Goal: Information Seeking & Learning: Understand process/instructions

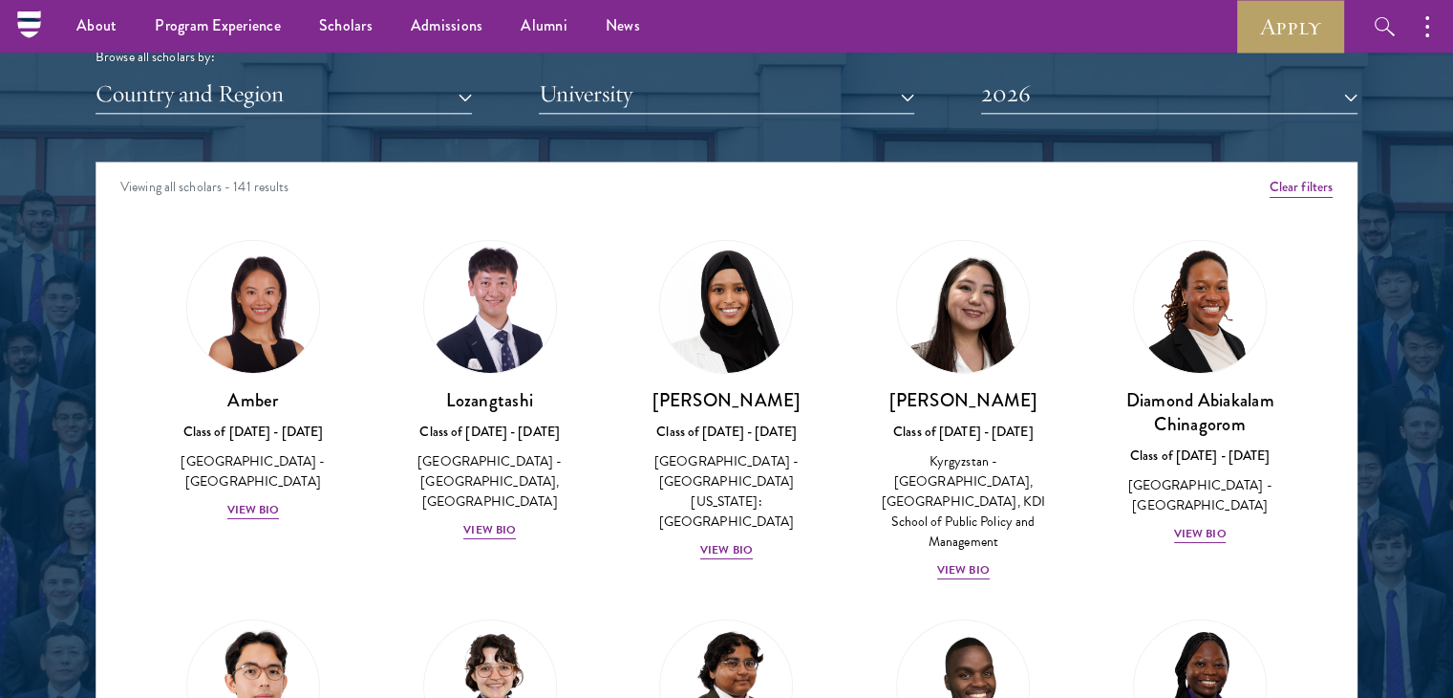
scroll to position [2372, 0]
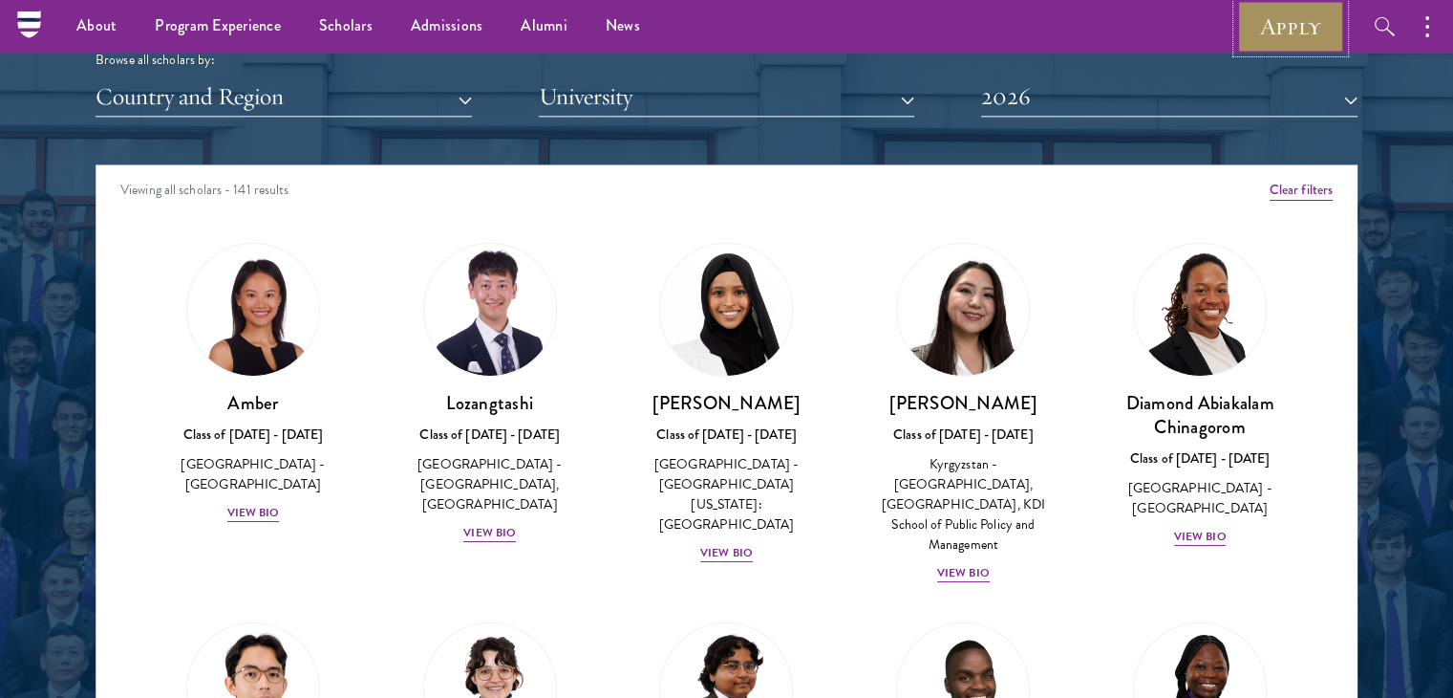
click at [1291, 30] on link "Apply" at bounding box center [1290, 26] width 107 height 53
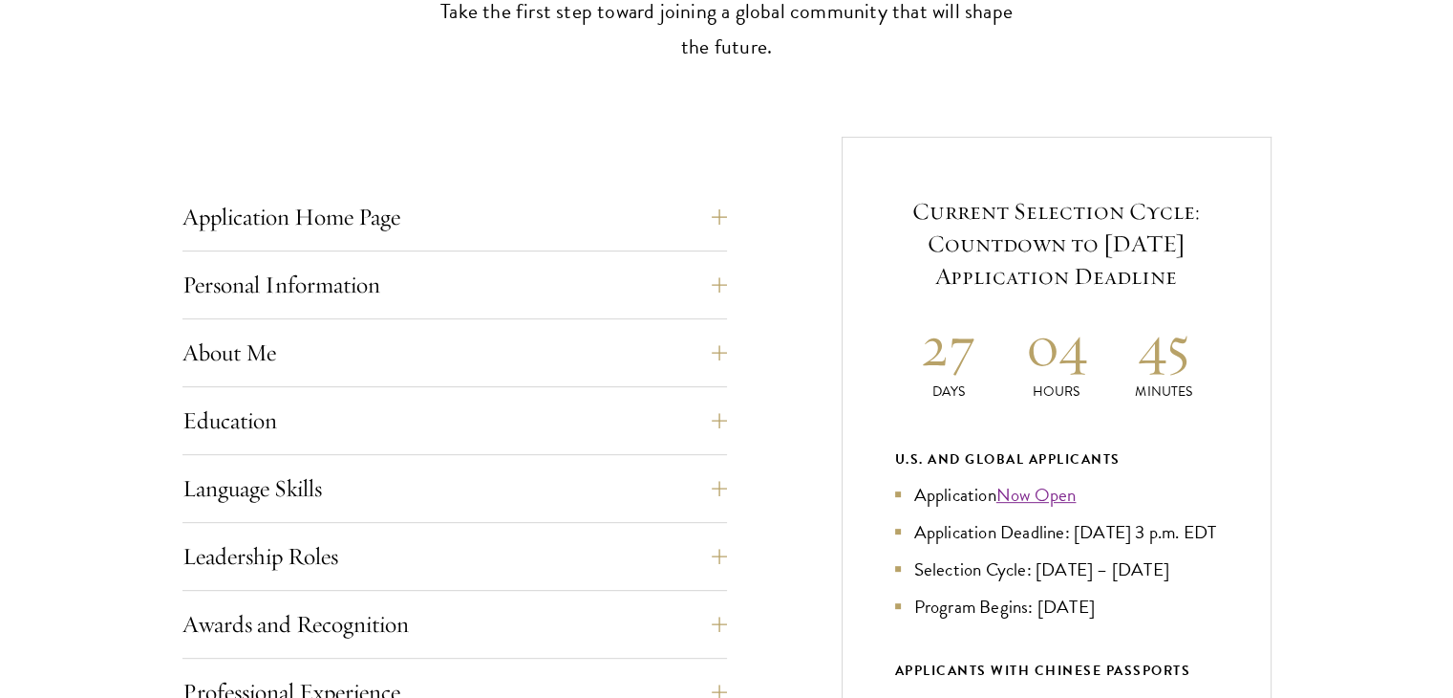
scroll to position [1049, 0]
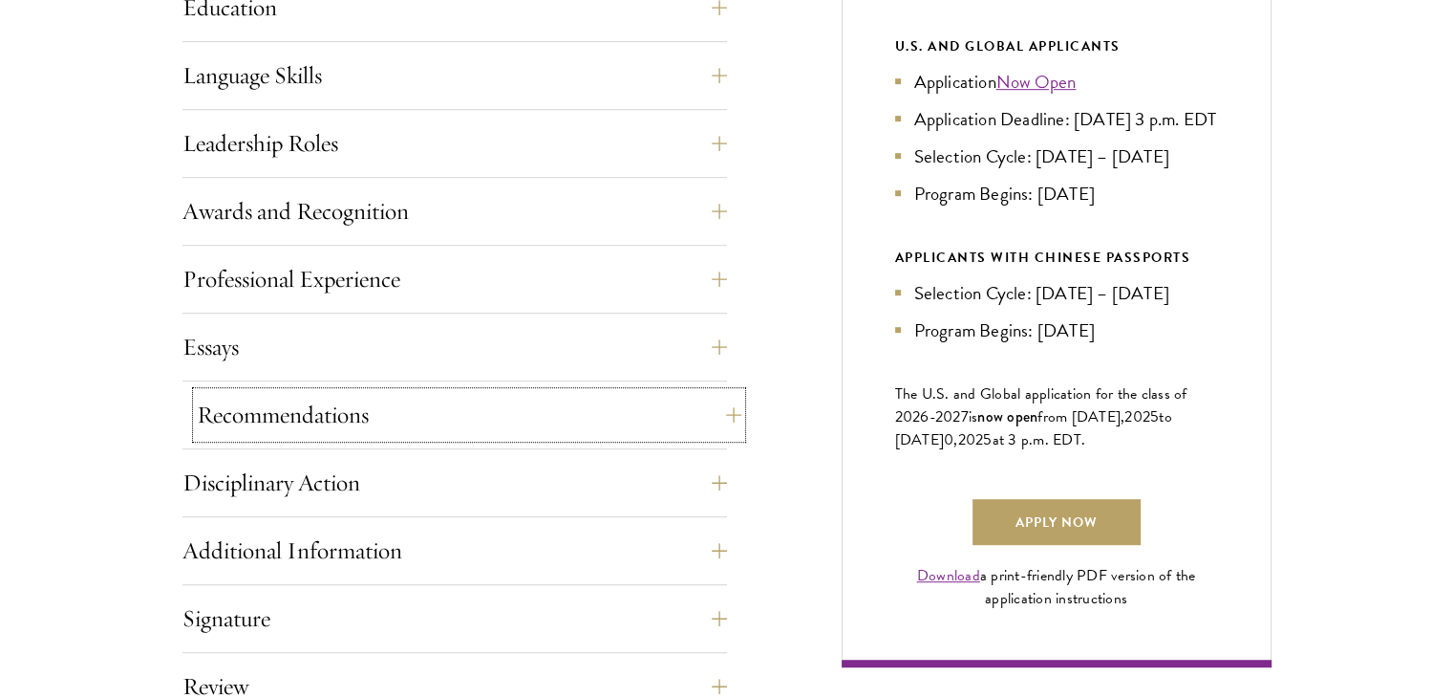
click at [440, 406] on button "Recommendations" at bounding box center [469, 415] width 545 height 46
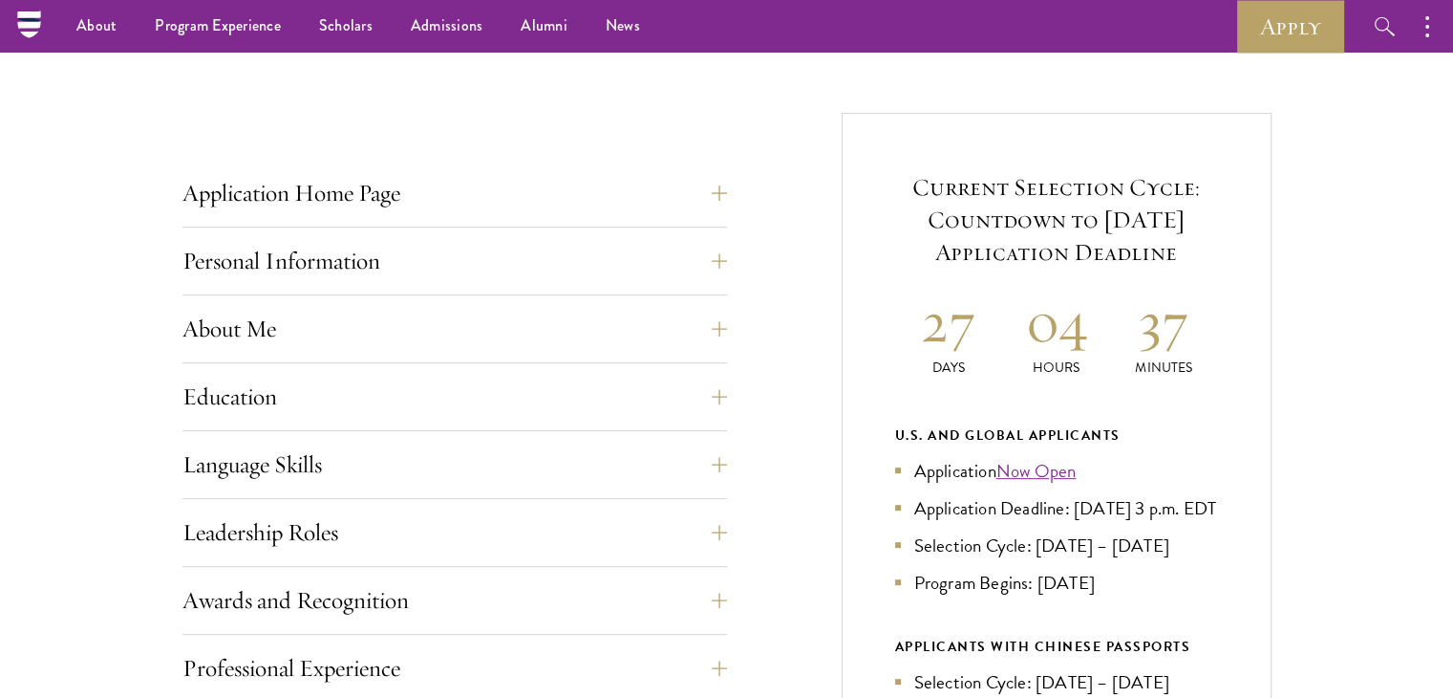
scroll to position [657, 0]
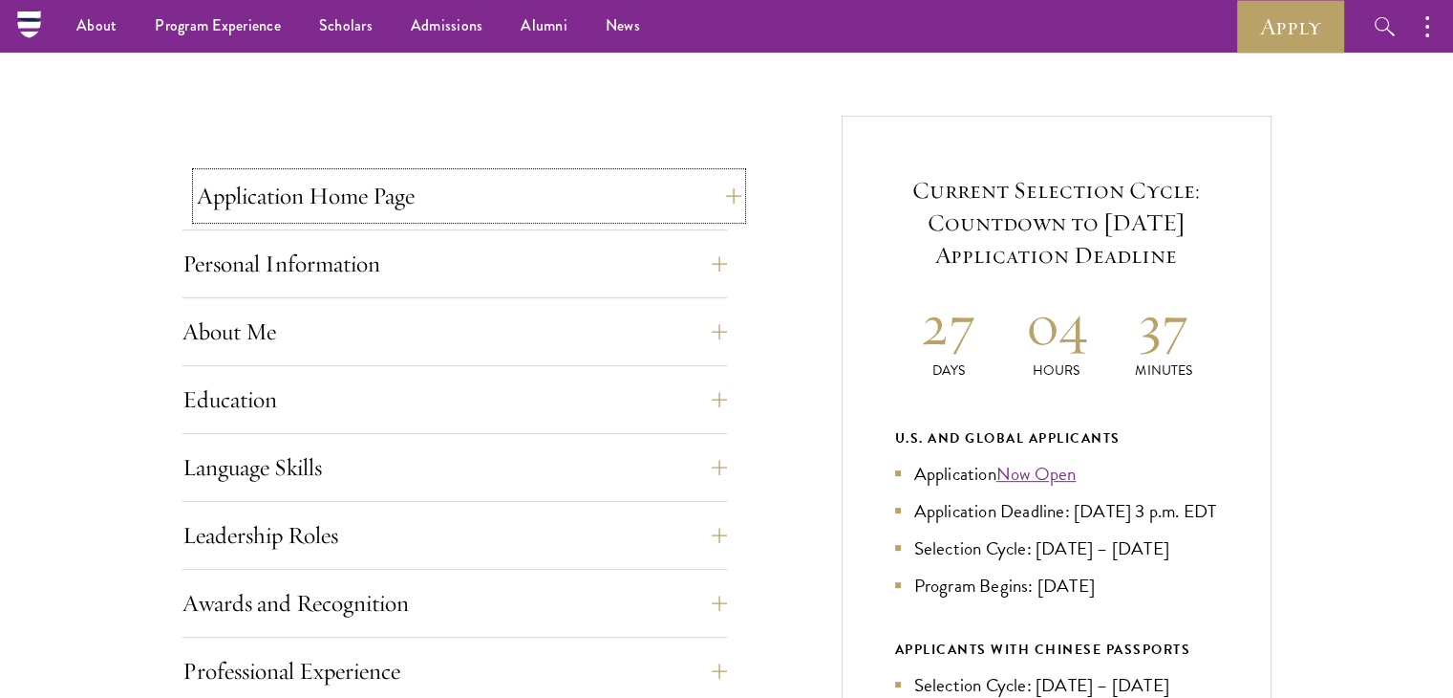
click at [428, 214] on button "Application Home Page" at bounding box center [469, 196] width 545 height 46
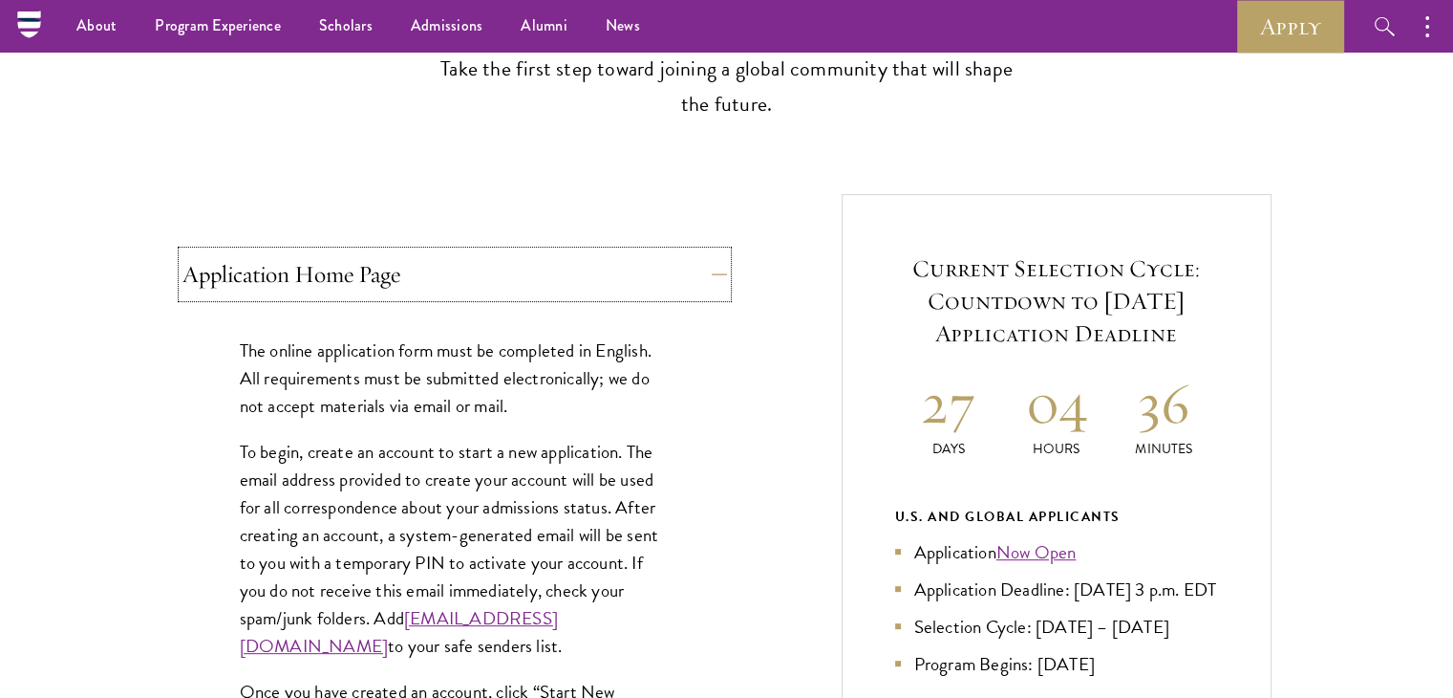
scroll to position [575, 0]
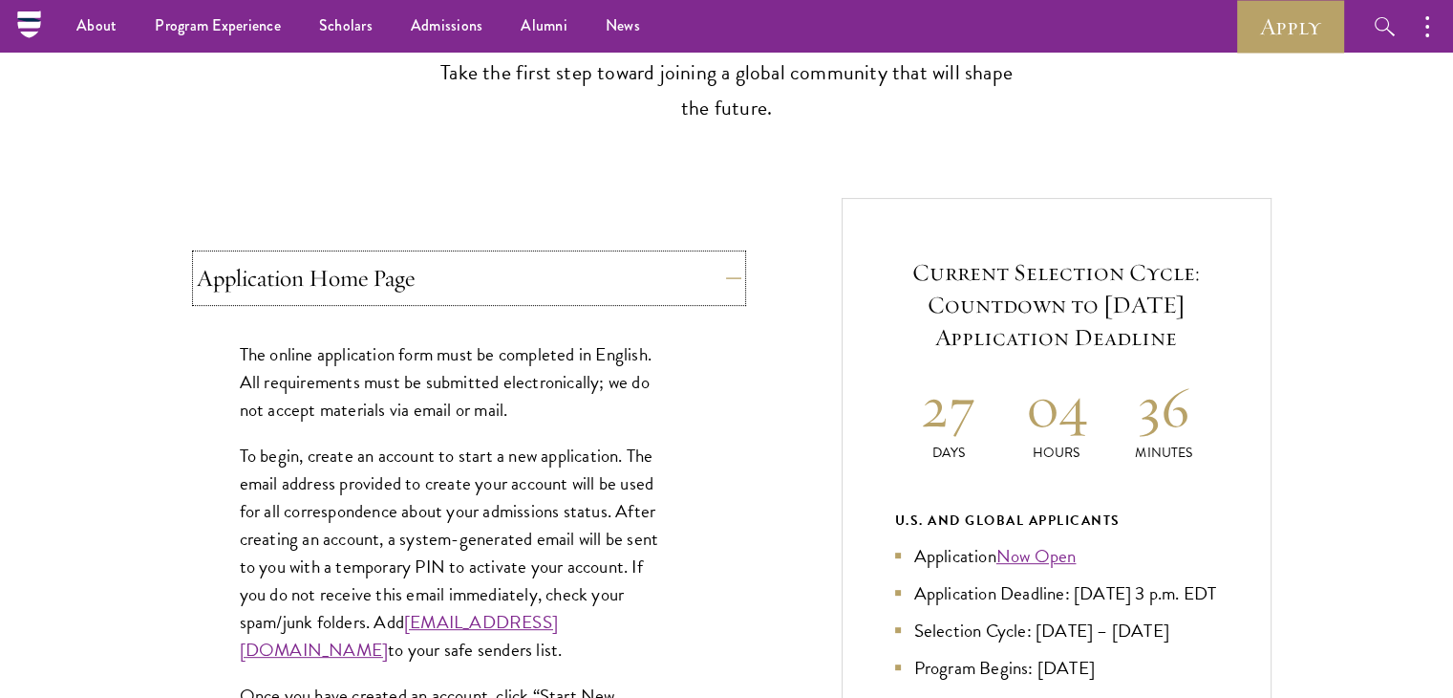
click at [525, 262] on button "Application Home Page" at bounding box center [469, 278] width 545 height 46
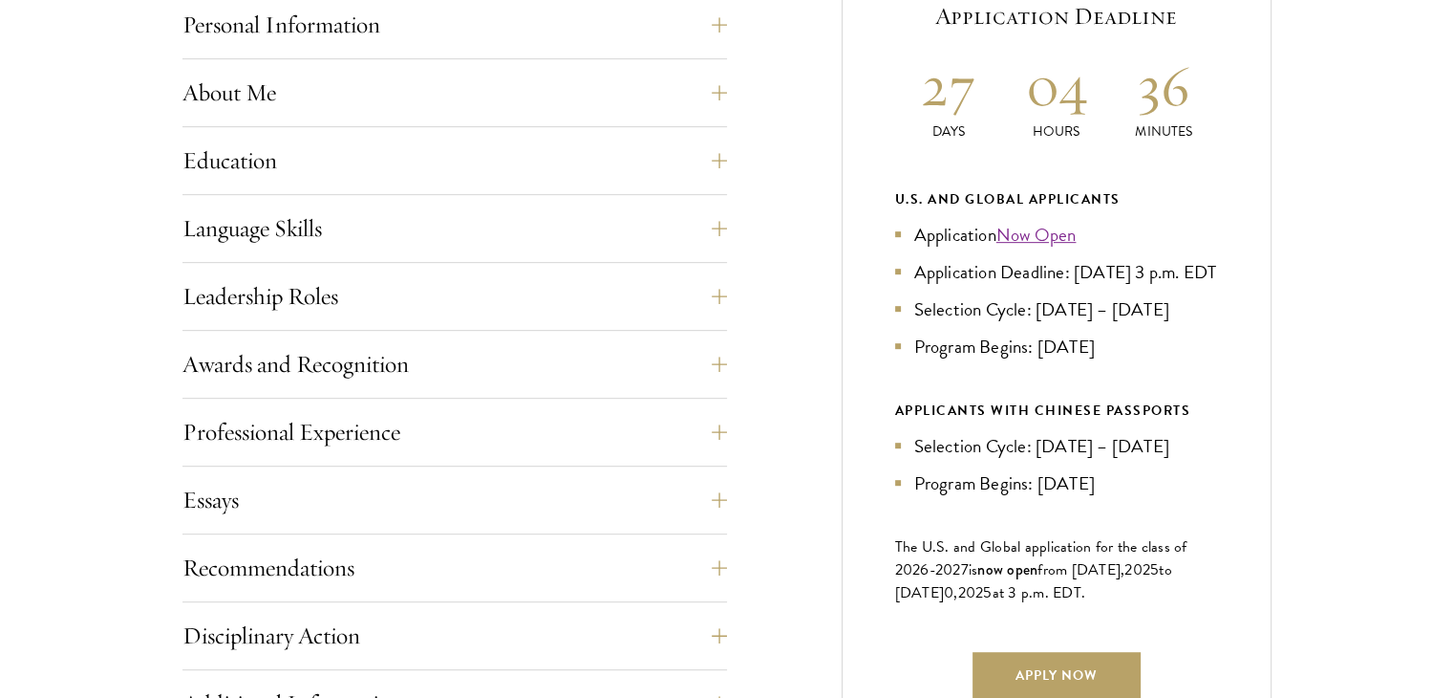
scroll to position [897, 0]
click at [375, 563] on button "Recommendations" at bounding box center [469, 567] width 545 height 46
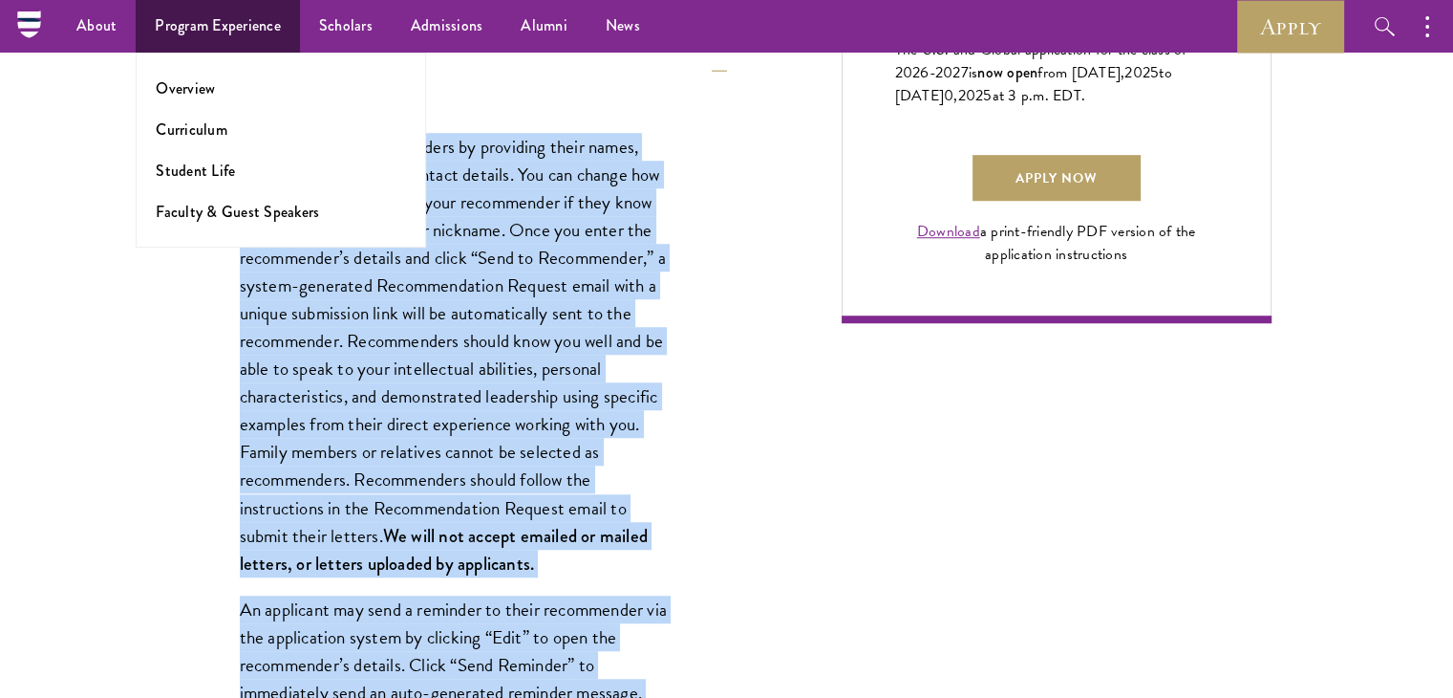
scroll to position [1252, 0]
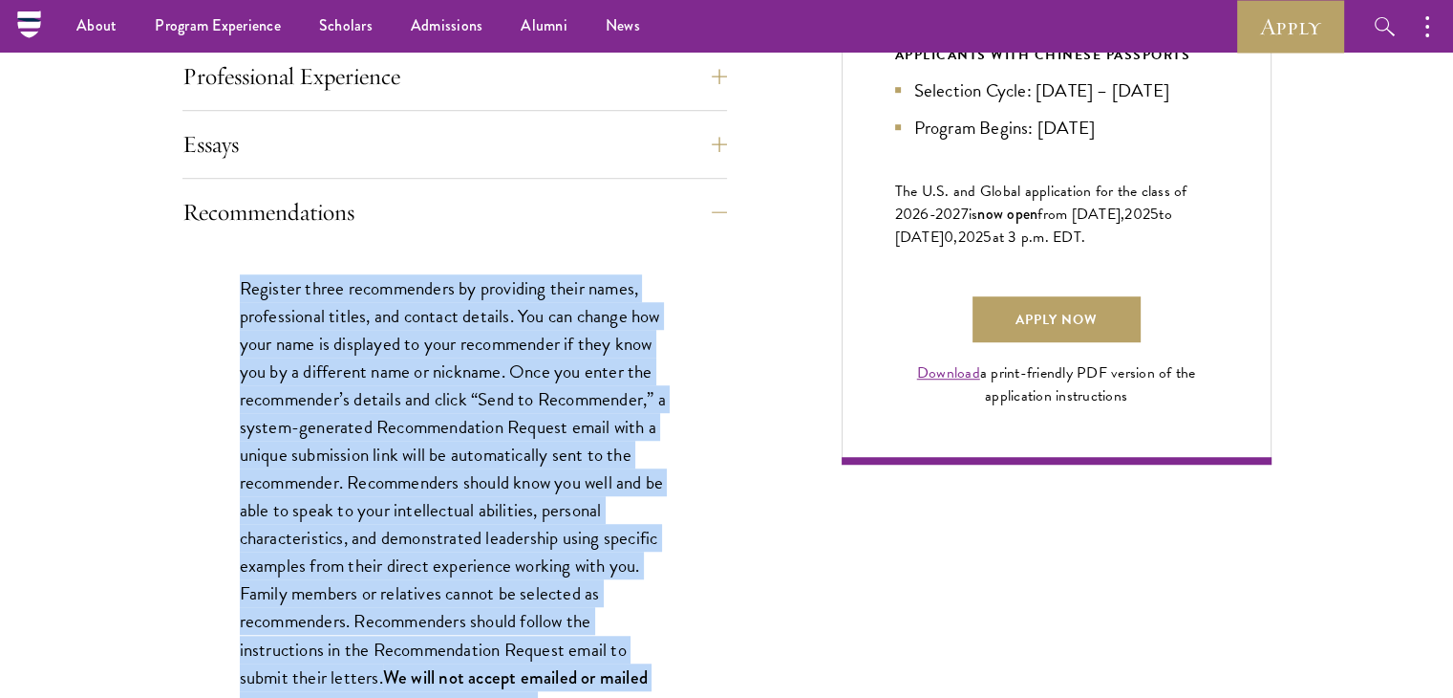
drag, startPoint x: 427, startPoint y: 385, endPoint x: 237, endPoint y: 291, distance: 211.9
copy div "Loremips dolor sitametconse ad elitseddo eiusm tempo, incididuntut labore, etd …"
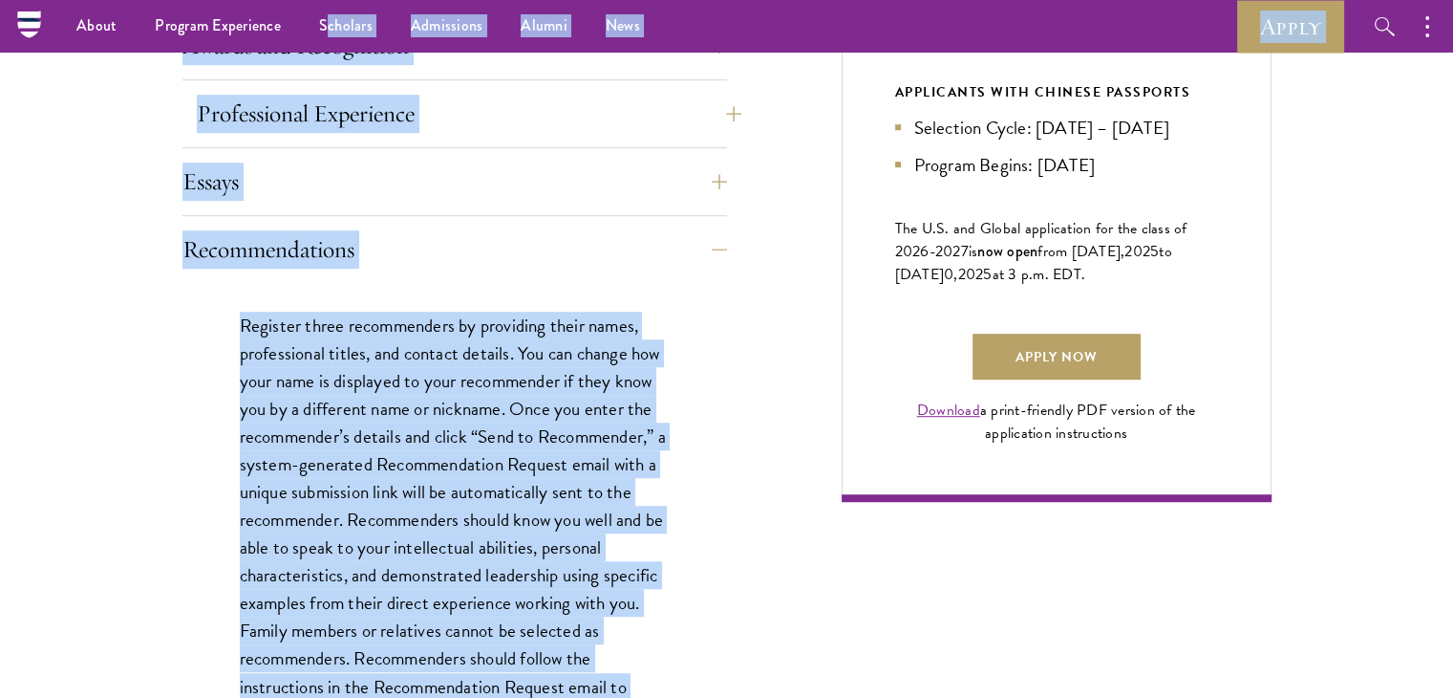
scroll to position [1179, 0]
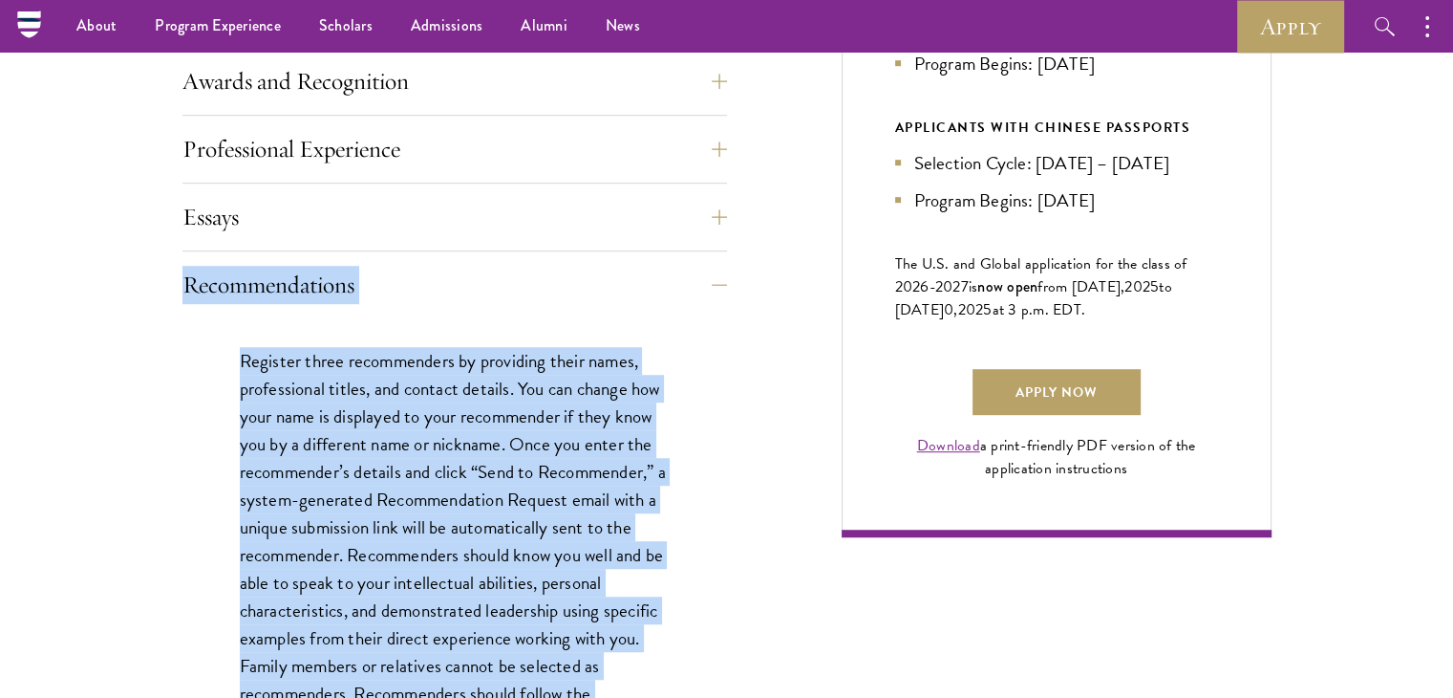
drag, startPoint x: 409, startPoint y: 612, endPoint x: 195, endPoint y: 283, distance: 392.2
copy div "Loremipsumdolor Sitametc adipi elitseddoeiu te incididun utlab etdol, magnaaliq…"
click at [569, 230] on button "Essays" at bounding box center [469, 217] width 545 height 46
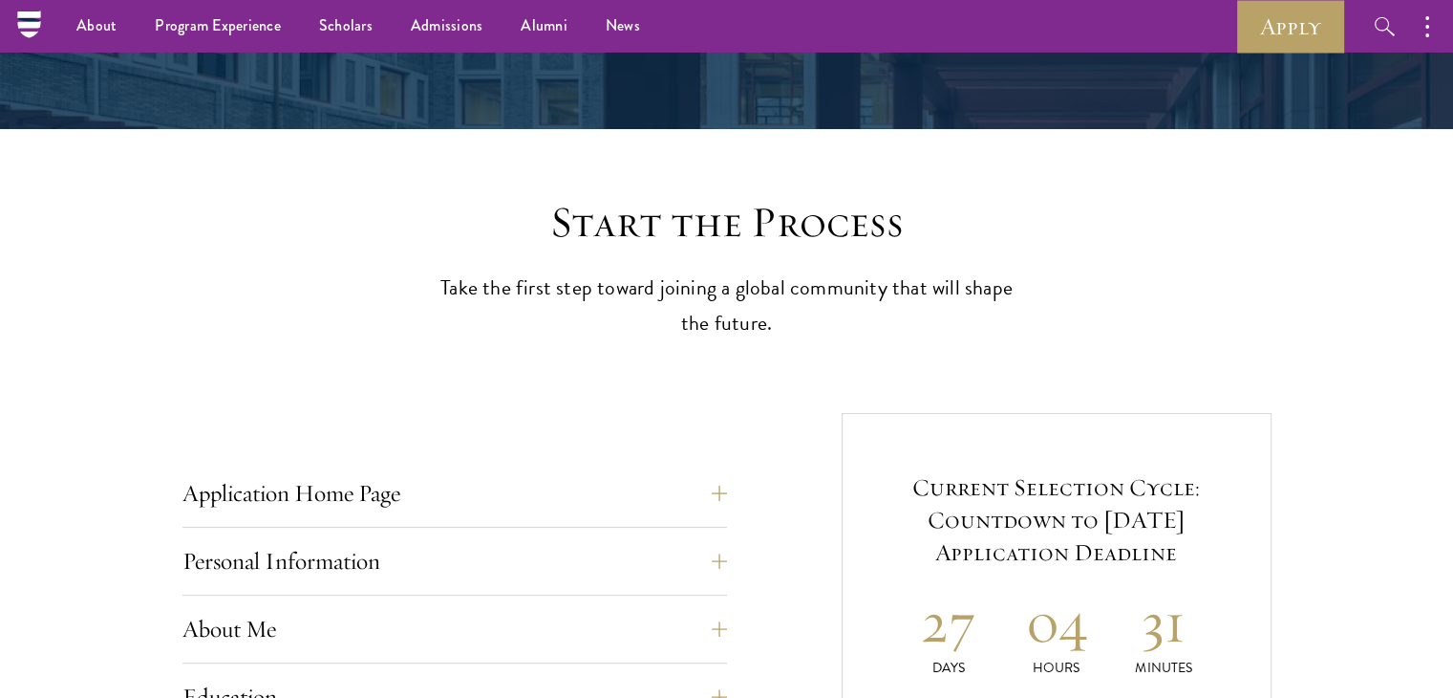
scroll to position [333, 0]
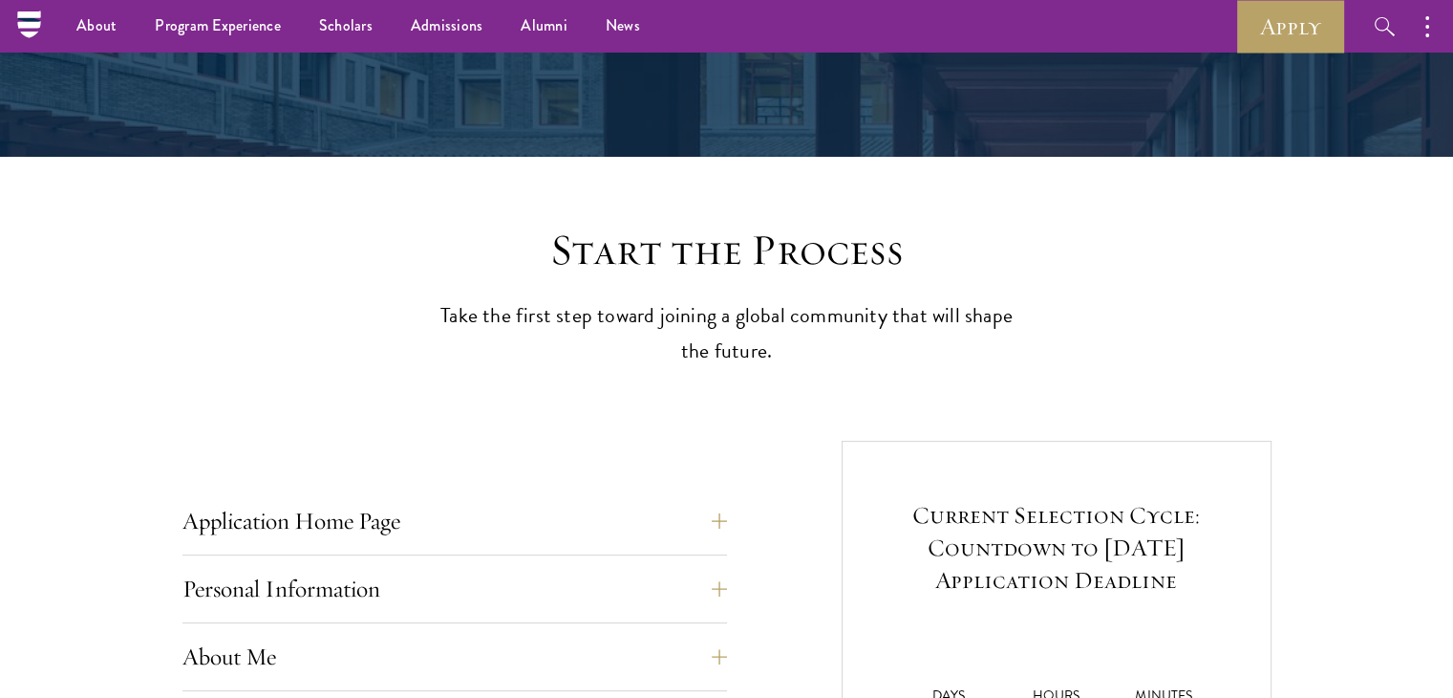
scroll to position [333, 0]
